Goal: Find specific page/section: Find specific page/section

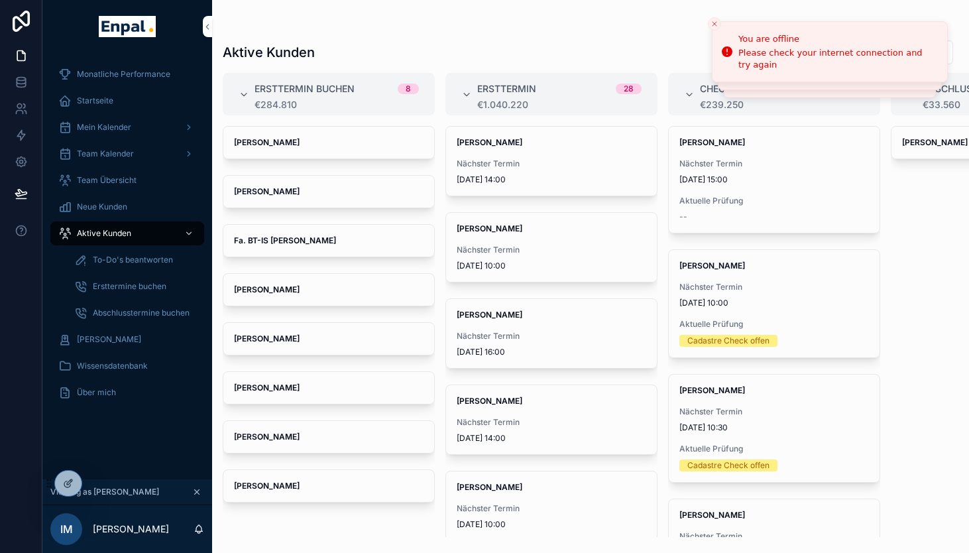
scroll to position [16, 0]
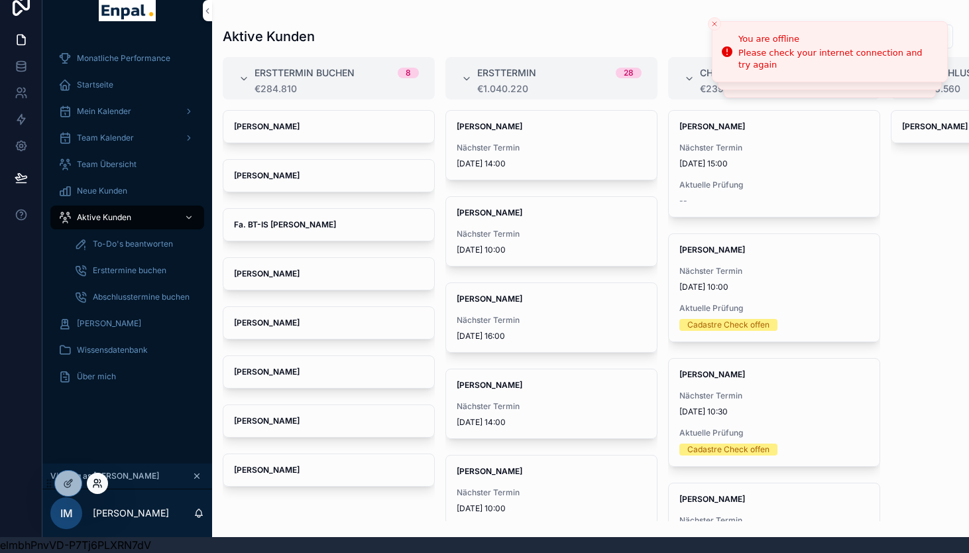
click at [99, 487] on icon at bounding box center [97, 483] width 11 height 11
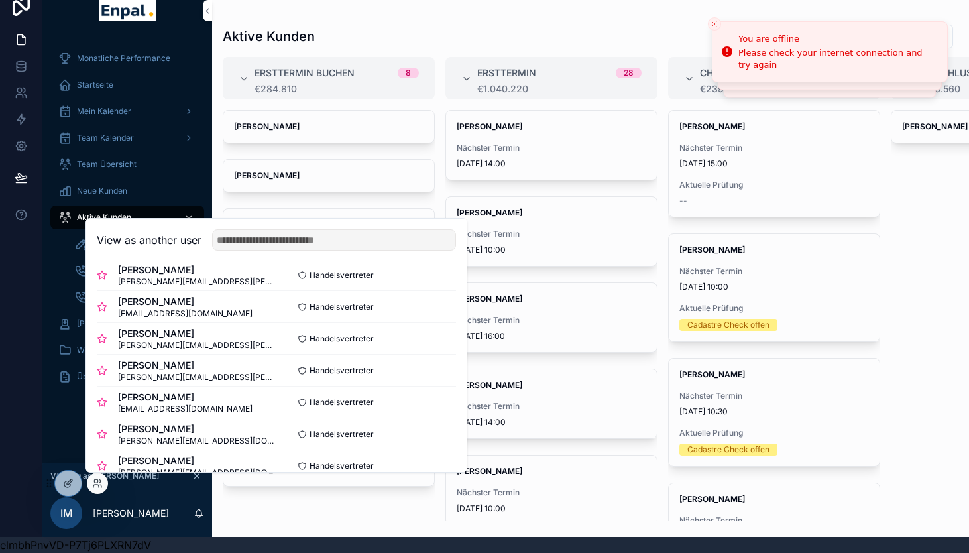
scroll to position [214, 0]
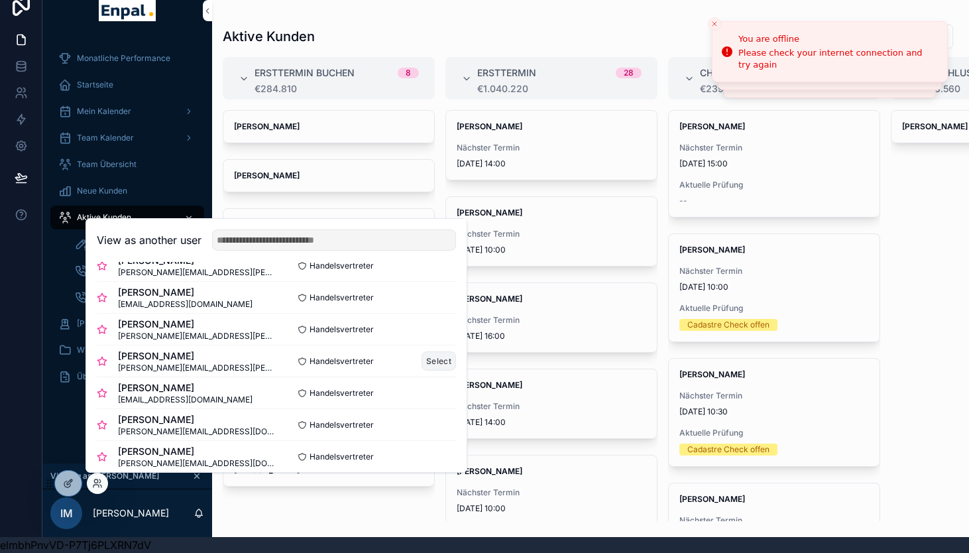
click at [438, 355] on button "Select" at bounding box center [439, 360] width 34 height 19
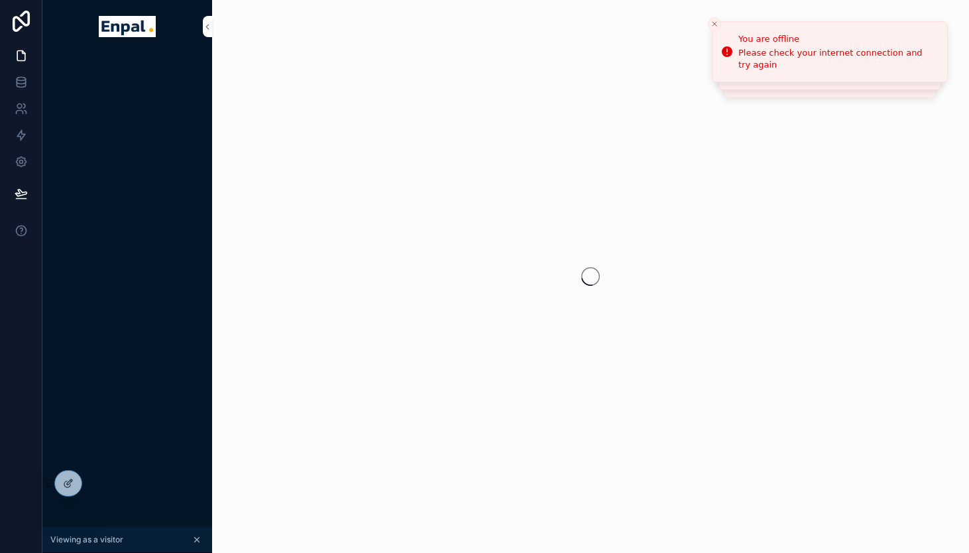
scroll to position [16, 0]
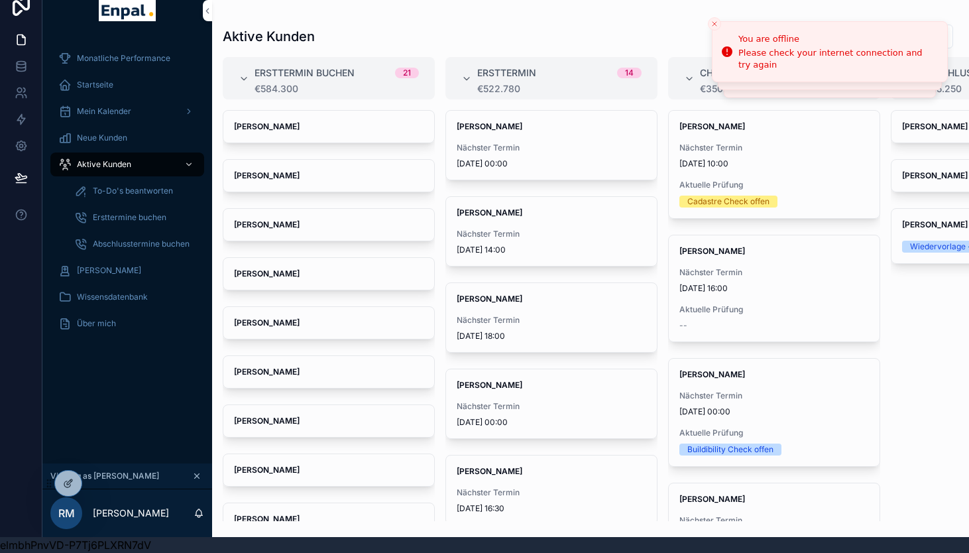
click at [126, 87] on div "Startseite" at bounding box center [127, 84] width 138 height 21
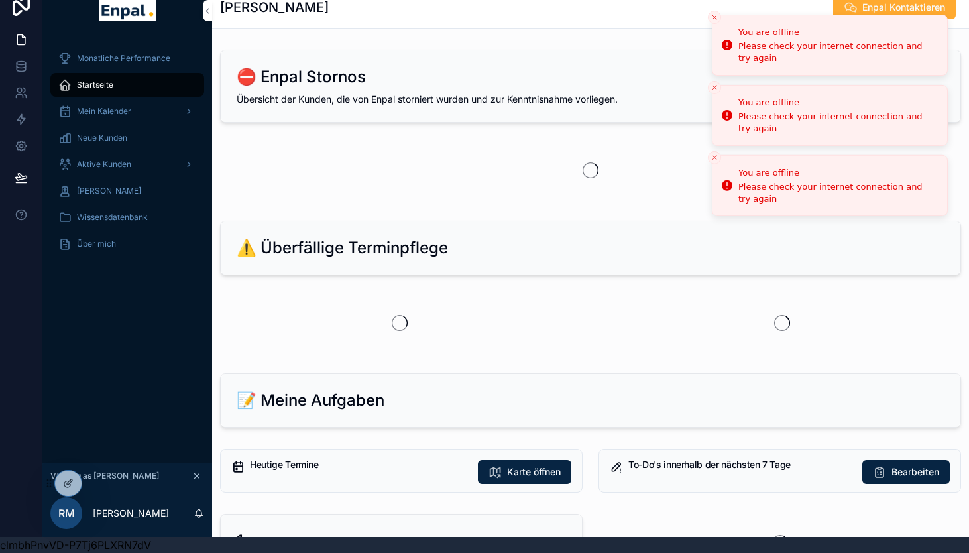
click at [715, 15] on icon "Close toast" at bounding box center [715, 17] width 8 height 8
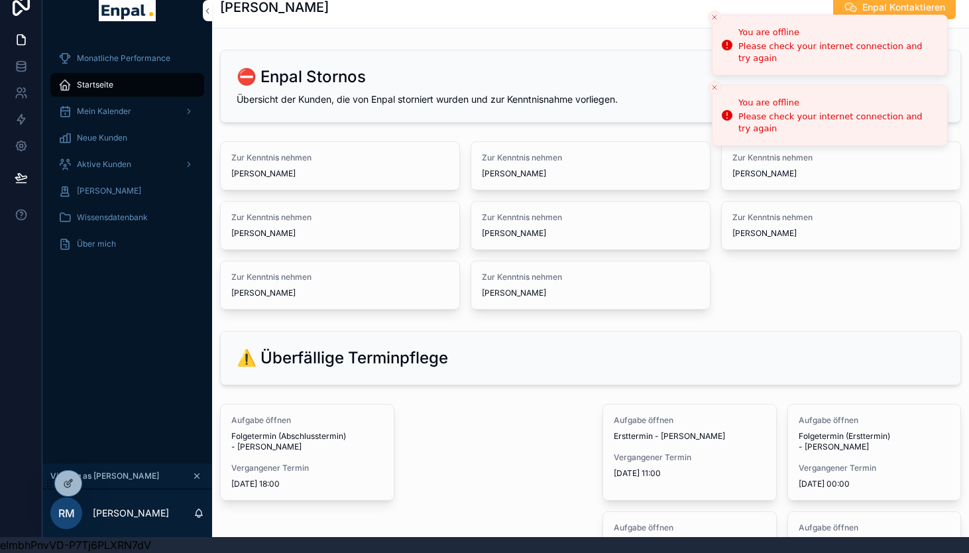
click at [713, 19] on icon "Close toast" at bounding box center [715, 17] width 8 height 8
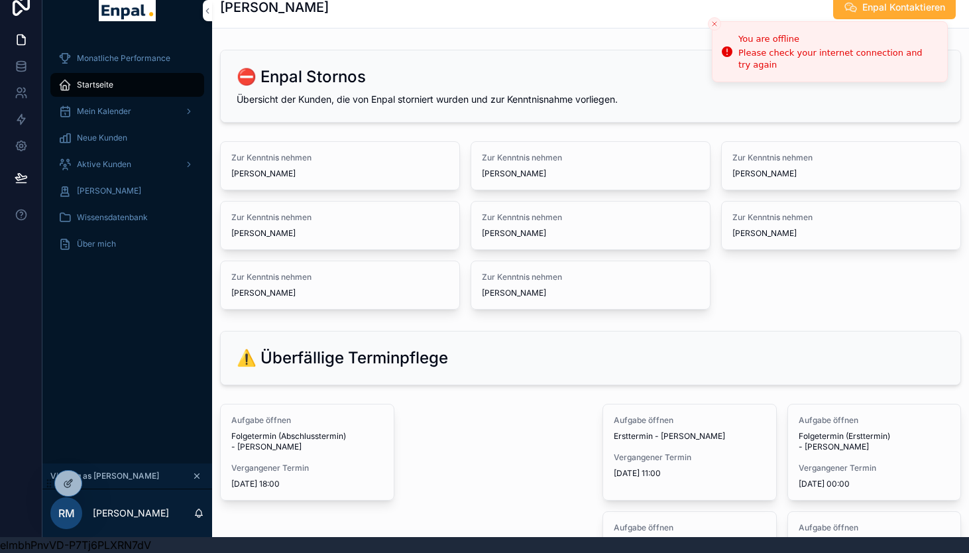
click at [713, 20] on icon "Close toast" at bounding box center [715, 24] width 8 height 8
